Goal: Check status: Check status

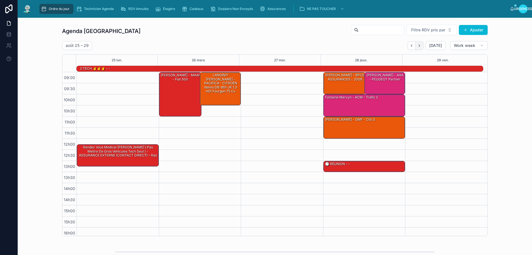
click at [418, 47] on icon "Next" at bounding box center [420, 46] width 4 height 4
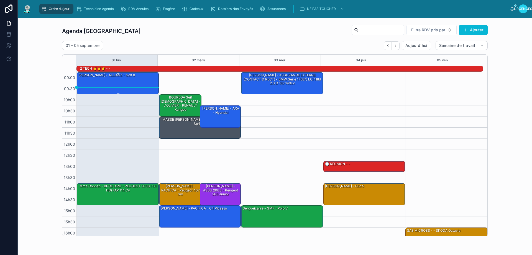
click at [120, 81] on div "[PERSON_NAME] - ALLIANZ - Golf 8" at bounding box center [118, 82] width 80 height 21
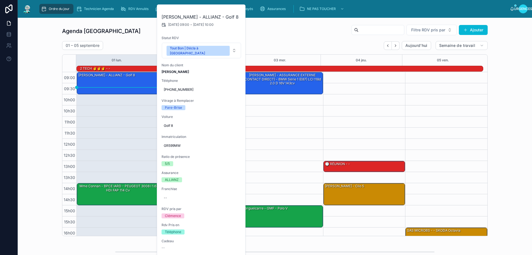
click at [129, 38] on div "Agenda Rennes Filtre RDV pris par Ajouter [DATE] – [DATE] [DATE] Semaine de tra…" at bounding box center [275, 130] width 426 height 212
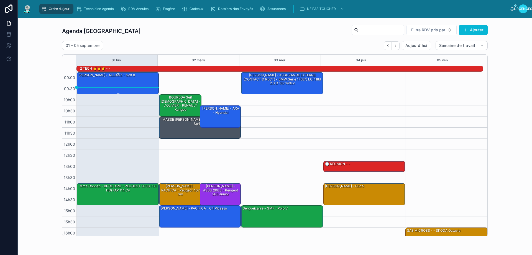
click at [120, 83] on div "[PERSON_NAME] - ALLIANZ - Golf 8" at bounding box center [118, 82] width 80 height 21
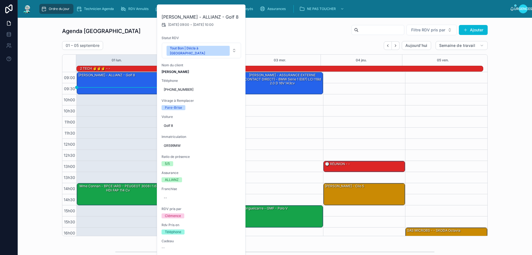
click at [283, 44] on div "[DATE] – [DATE] [DATE] Semaine de travail" at bounding box center [275, 45] width 426 height 9
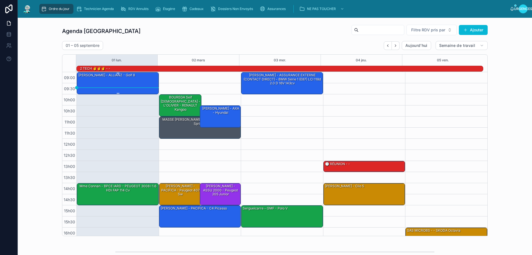
click at [136, 83] on div "[PERSON_NAME] - ALLIANZ - Golf 8" at bounding box center [118, 82] width 80 height 21
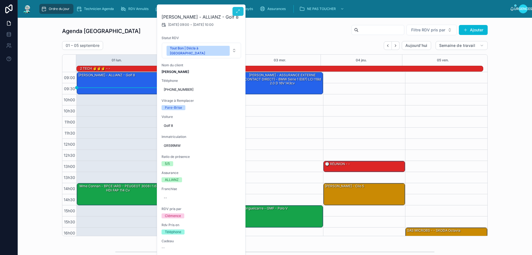
click at [241, 8] on button at bounding box center [238, 11] width 11 height 9
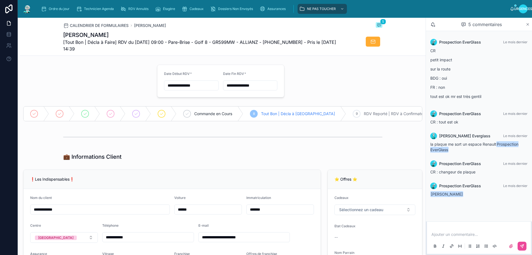
click at [527, 26] on icon at bounding box center [528, 24] width 4 height 4
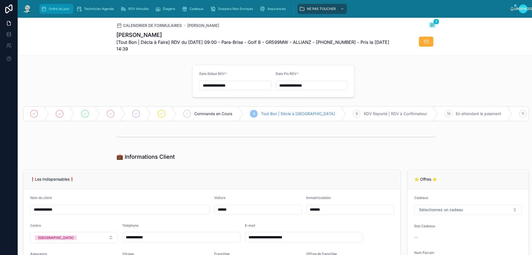
click at [52, 11] on div "Ordre du jour" at bounding box center [56, 8] width 31 height 9
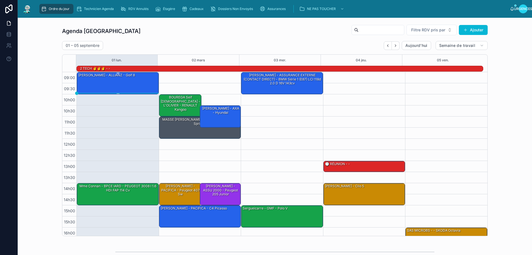
click at [123, 83] on div "[PERSON_NAME] - ALLIANZ - Golf 8" at bounding box center [118, 82] width 80 height 21
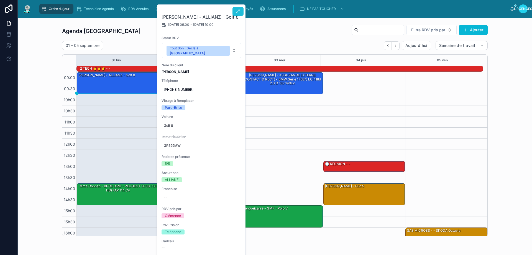
click at [239, 10] on icon at bounding box center [238, 11] width 4 height 4
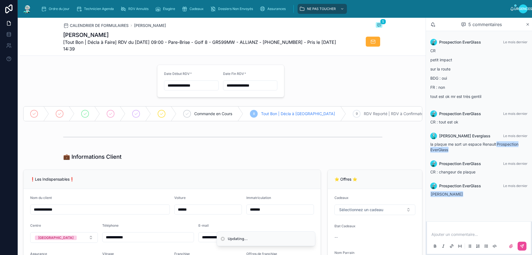
click at [453, 237] on p at bounding box center [480, 235] width 97 height 6
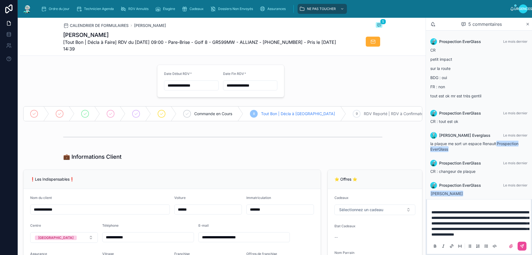
drag, startPoint x: 522, startPoint y: 246, endPoint x: 505, endPoint y: 245, distance: 17.5
click at [521, 246] on icon at bounding box center [522, 246] width 4 height 4
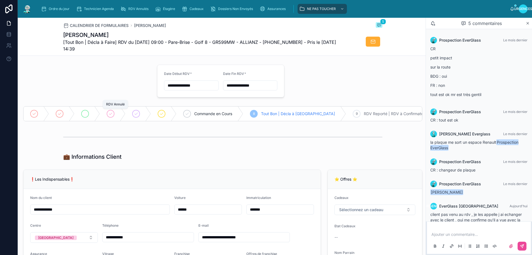
click at [86, 116] on div at bounding box center [85, 114] width 8 height 8
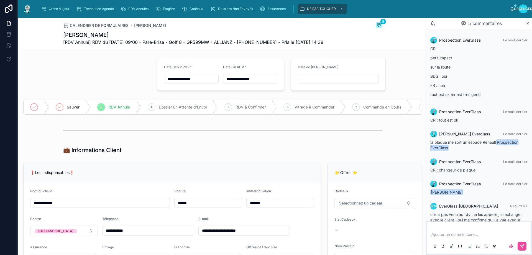
type input "**********"
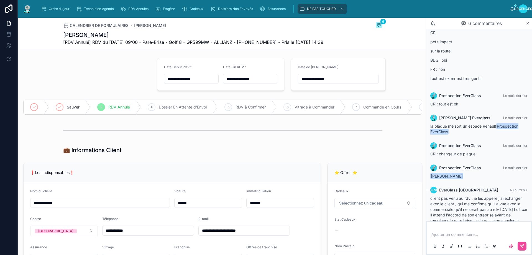
scroll to position [31, 0]
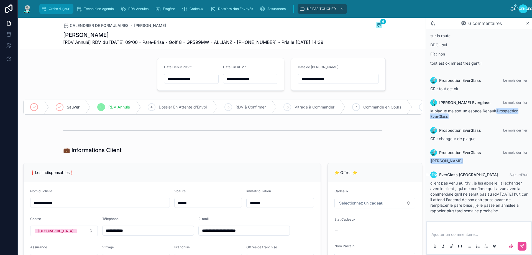
click at [52, 11] on div "Ordre du jour" at bounding box center [56, 8] width 31 height 9
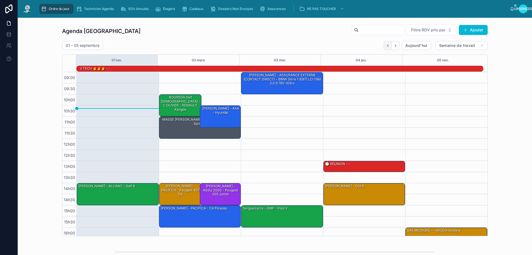
click at [386, 44] on icon "Dos" at bounding box center [388, 46] width 4 height 4
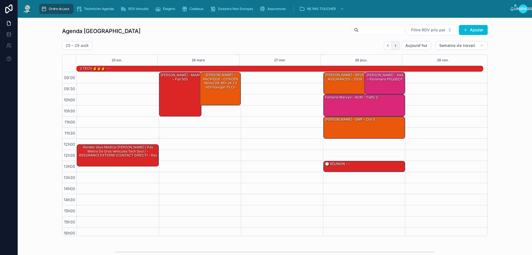
click at [394, 44] on icon "Suivant" at bounding box center [396, 46] width 4 height 4
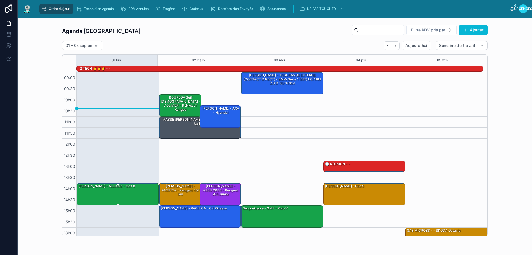
click at [125, 192] on div "[PERSON_NAME] - ALLIANZ - Golf 8" at bounding box center [118, 193] width 80 height 21
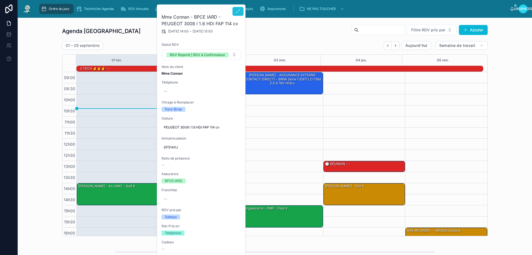
click at [240, 13] on icon at bounding box center [238, 11] width 4 height 4
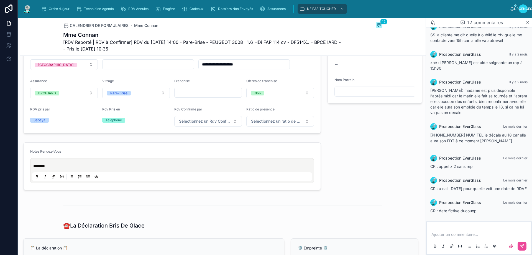
scroll to position [250, 0]
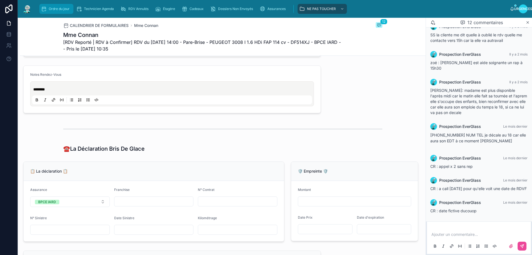
click at [53, 9] on font "Ordre du jour" at bounding box center [59, 9] width 21 height 4
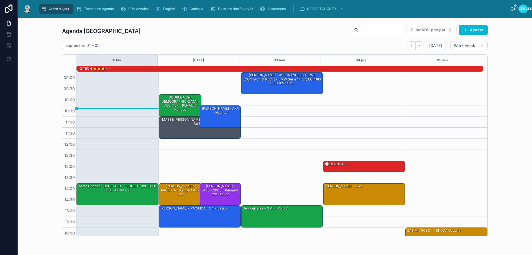
scroll to position [36, 0]
